Goal: Obtain resource: Download file/media

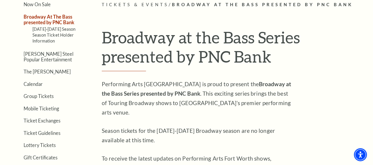
scroll to position [111, 0]
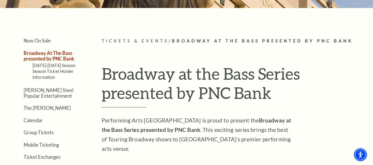
click at [43, 41] on link "Now On Sale" at bounding box center [37, 41] width 27 height 6
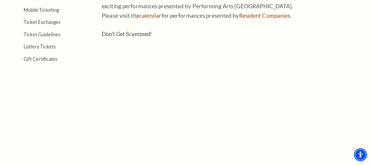
scroll to position [88, 0]
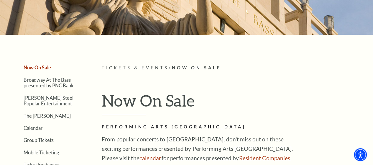
click at [36, 126] on ul "Now On Sale Broadway At The Bass presented by PNC Bank Irwin Steel Popular Ente…" at bounding box center [45, 133] width 78 height 139
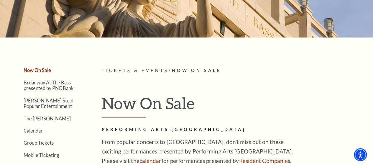
click at [34, 133] on link "Calendar" at bounding box center [33, 131] width 19 height 6
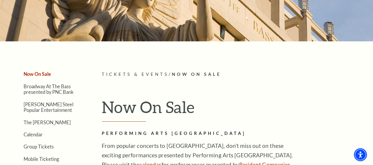
scroll to position [74, 0]
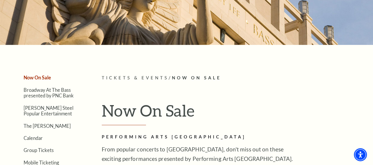
click at [64, 96] on link "Broadway At The Bass presented by PNC Bank" at bounding box center [49, 92] width 50 height 11
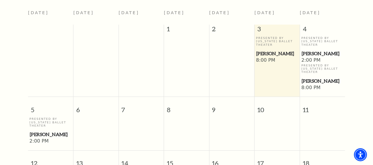
scroll to position [148, 0]
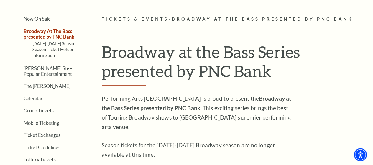
scroll to position [125, 0]
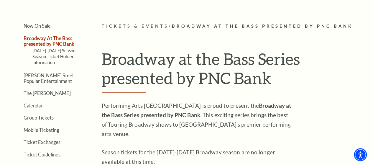
click at [67, 60] on link "Season Ticket Holder Information" at bounding box center [52, 59] width 41 height 11
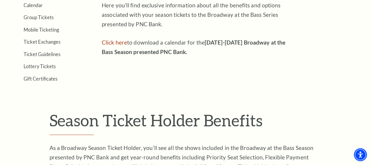
scroll to position [206, 0]
click at [111, 45] on link "Click here" at bounding box center [114, 42] width 25 height 7
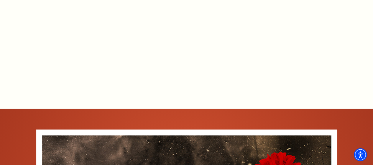
scroll to position [759, 0]
